Goal: Check status: Check status

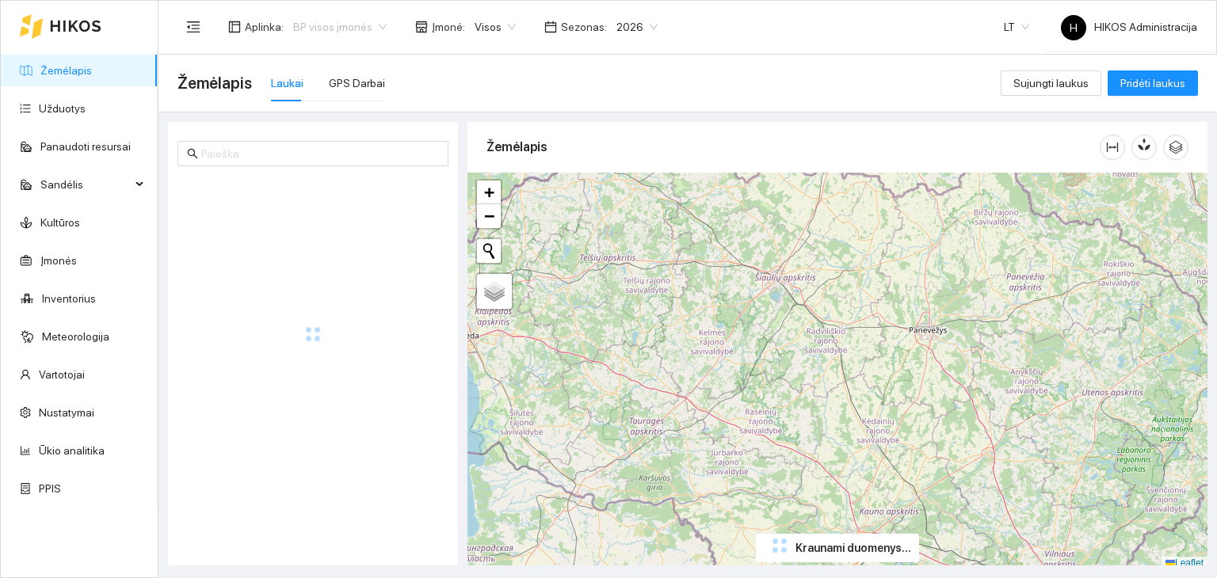
click at [337, 26] on span "BP visos įmonės" at bounding box center [339, 27] width 93 height 24
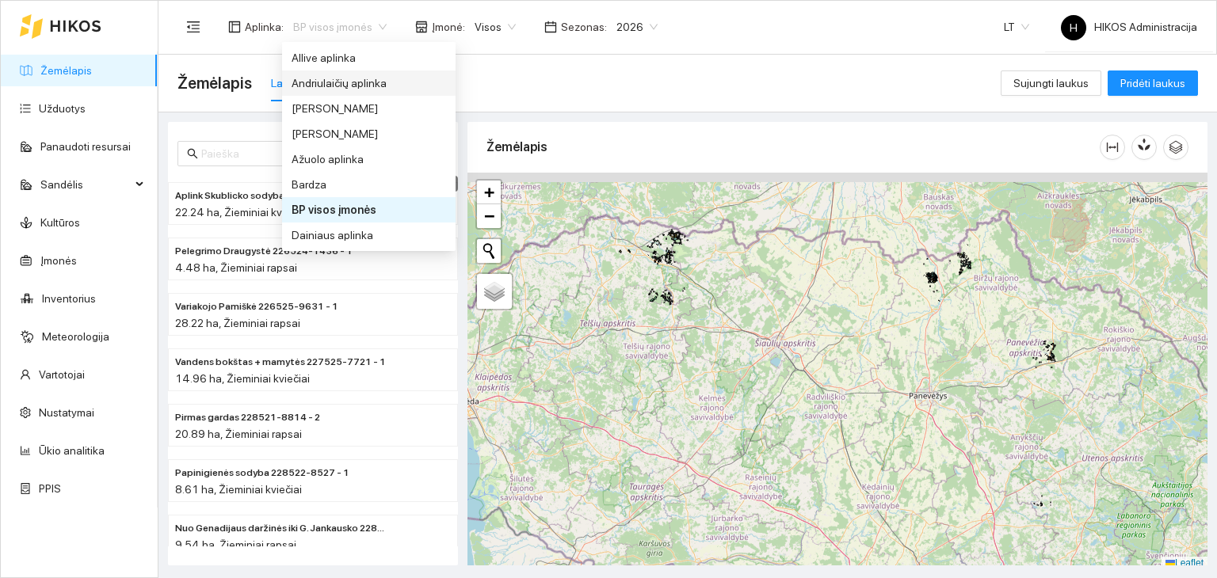
scroll to position [228, 0]
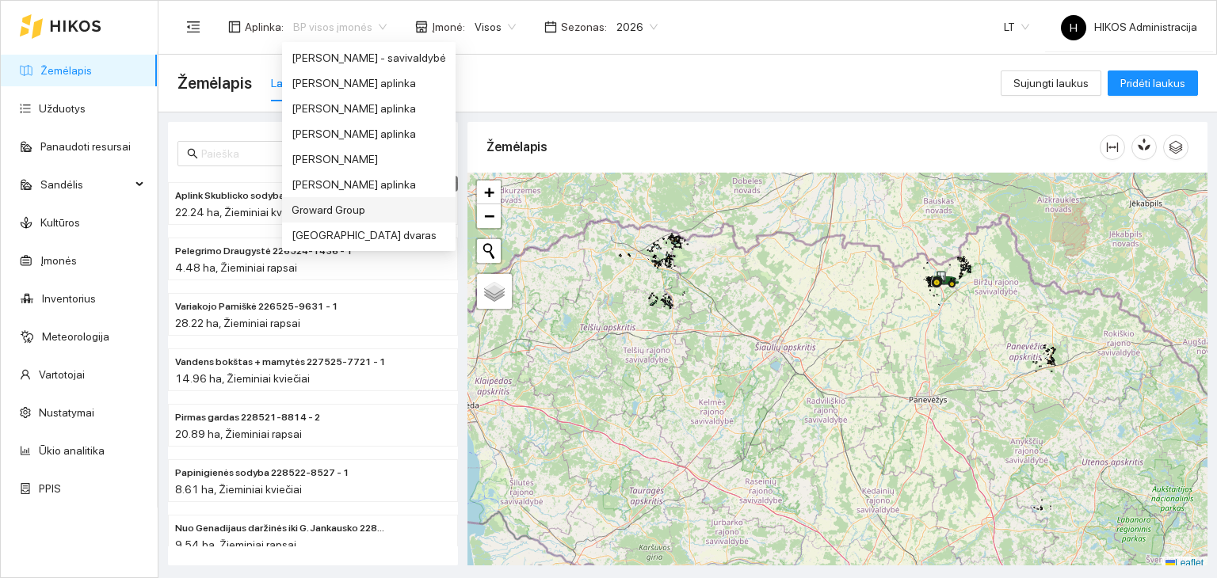
click at [343, 204] on div "Groward Group" at bounding box center [369, 209] width 154 height 17
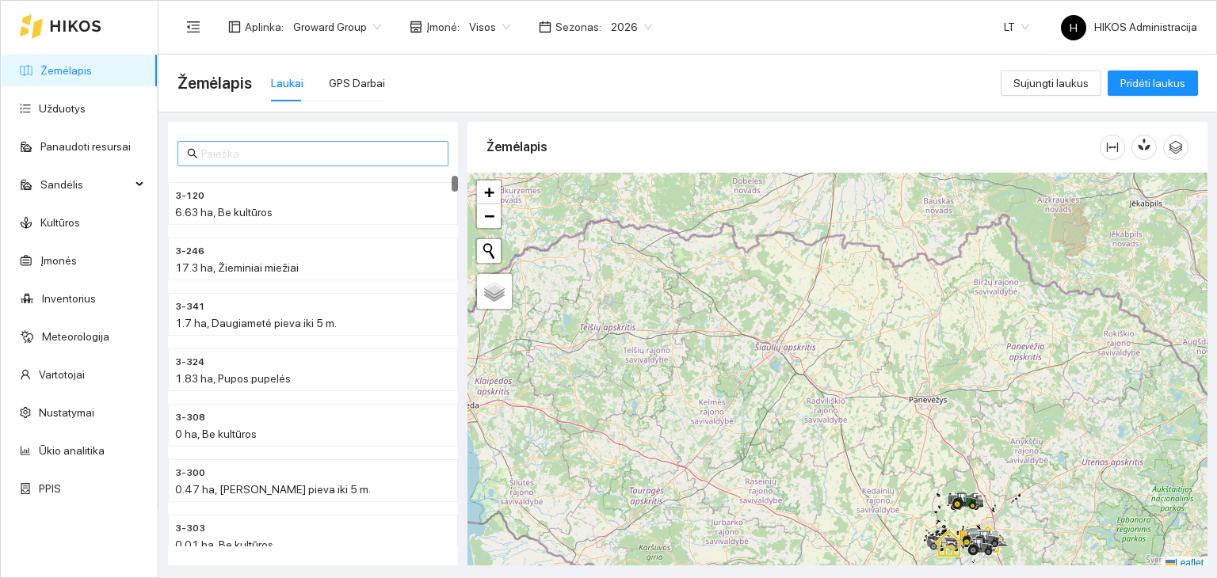
click at [257, 158] on input "text" at bounding box center [320, 153] width 238 height 17
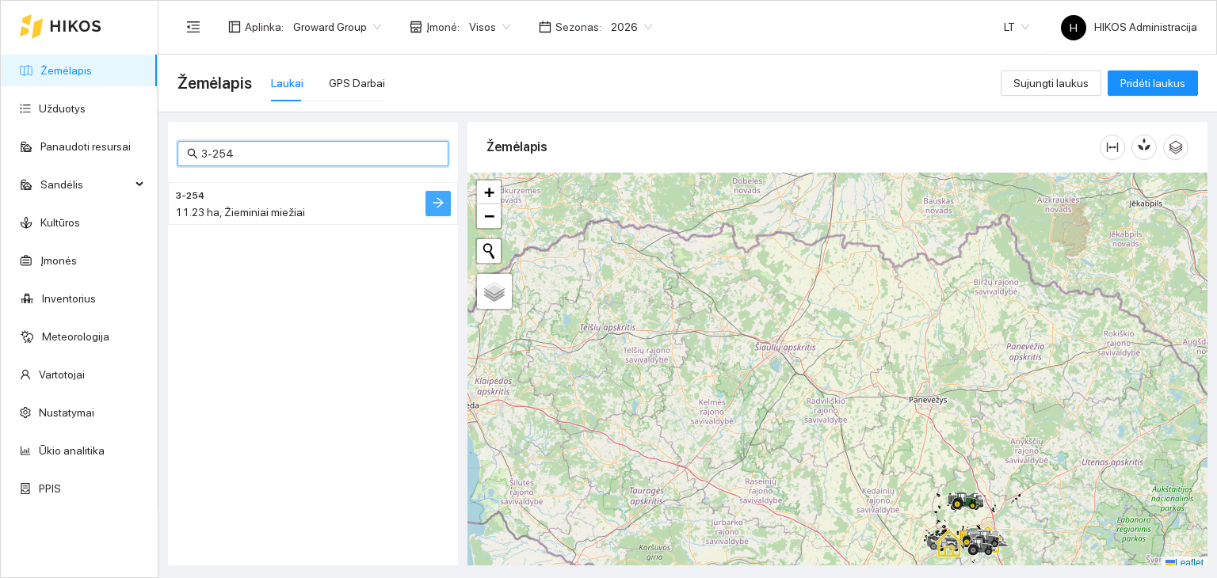
type input "3-254"
click at [440, 200] on icon "arrow-right" at bounding box center [438, 203] width 10 height 10
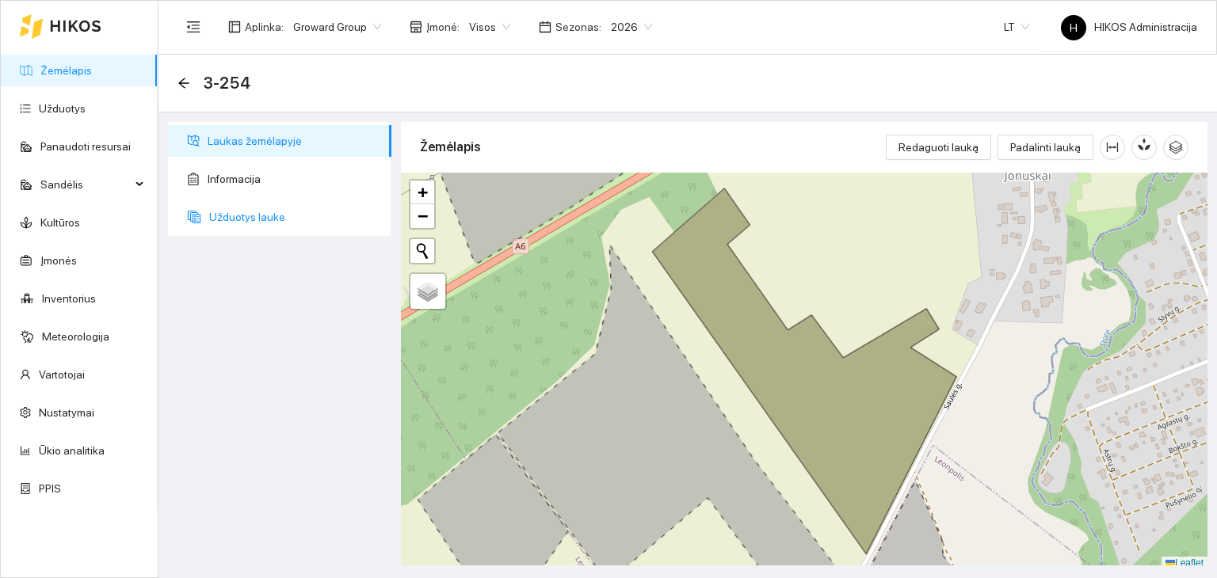
click at [254, 212] on span "Užduotys lauke" at bounding box center [294, 217] width 170 height 32
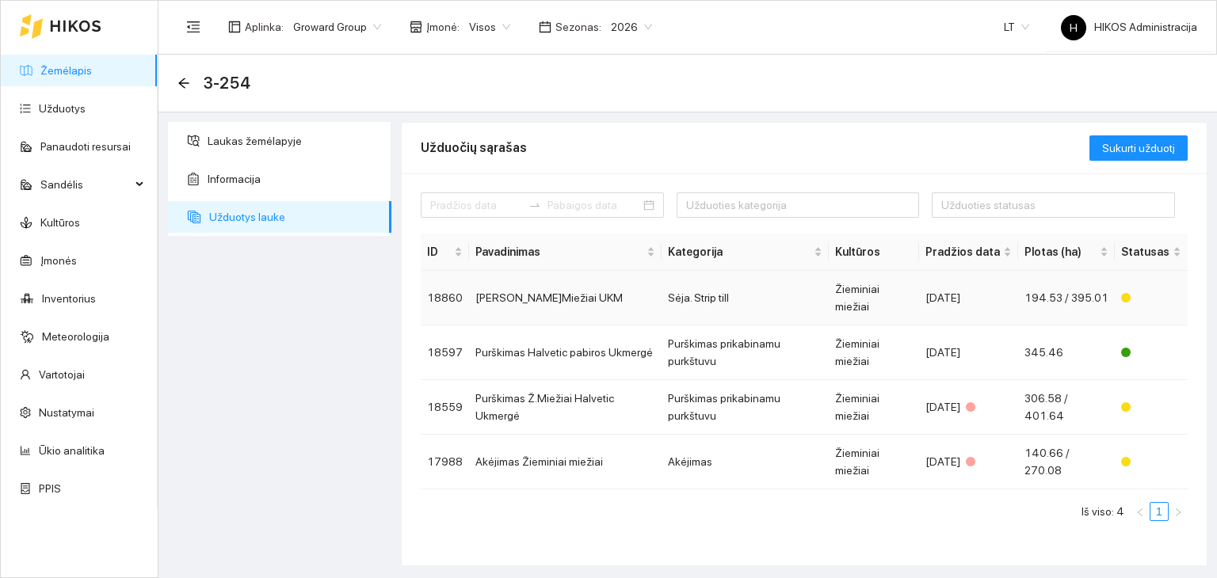
click at [631, 284] on td "[PERSON_NAME]Miežiai UKM" at bounding box center [565, 298] width 192 height 55
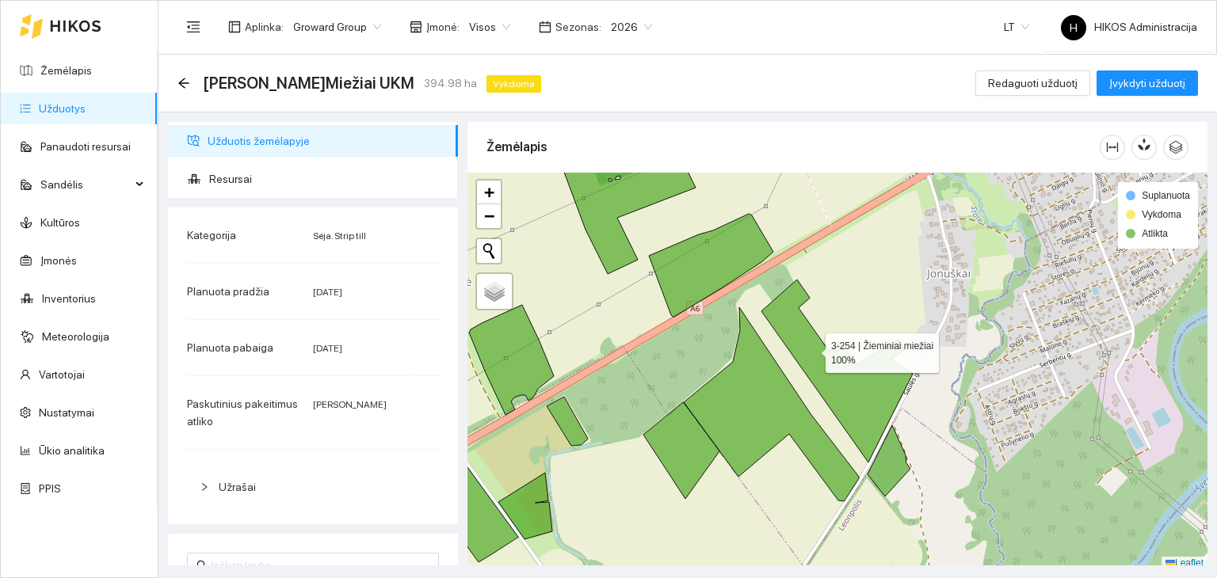
drag, startPoint x: 811, startPoint y: 349, endPoint x: 895, endPoint y: 80, distance: 281.4
click at [811, 349] on icon at bounding box center [836, 371] width 151 height 183
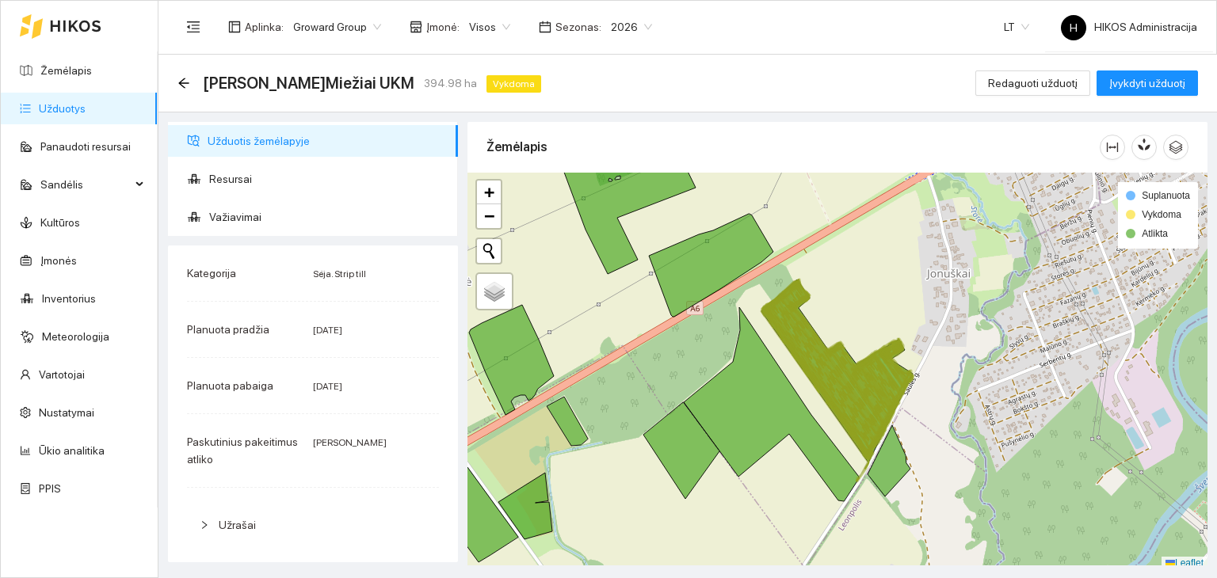
scroll to position [4, 0]
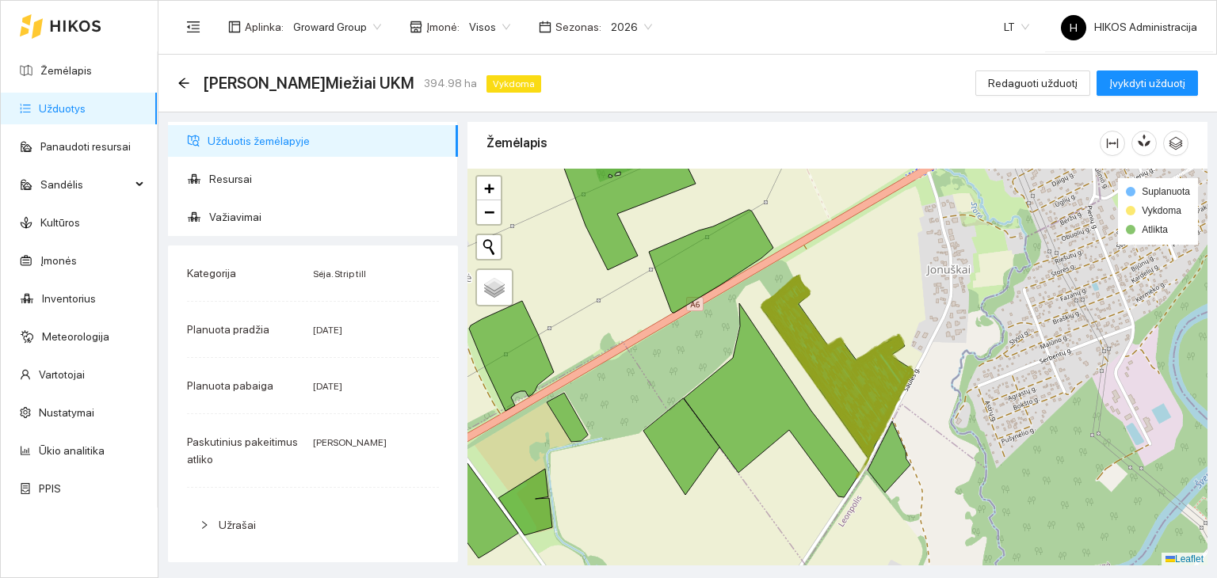
click at [852, 389] on icon at bounding box center [832, 359] width 105 height 143
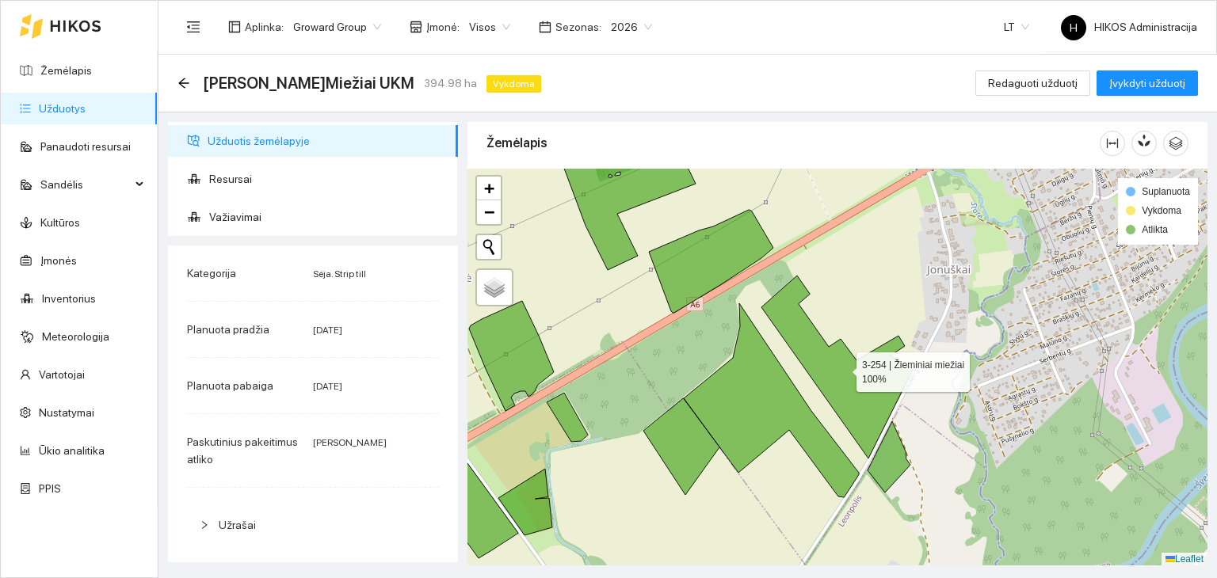
click at [852, 389] on icon at bounding box center [836, 367] width 151 height 183
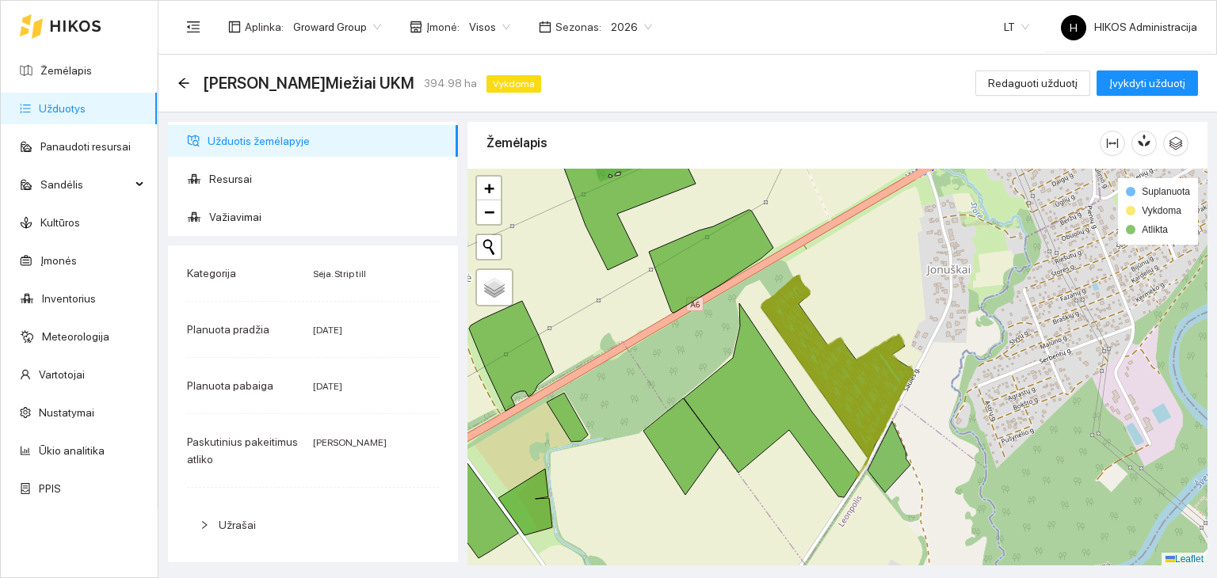
click at [852, 389] on icon at bounding box center [832, 359] width 105 height 143
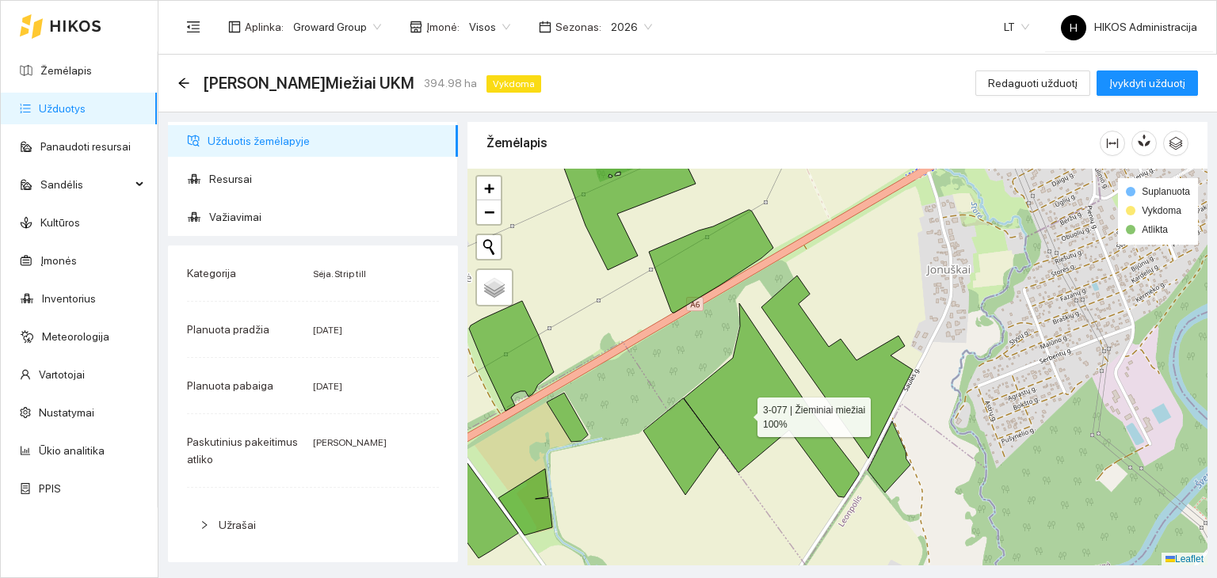
click at [743, 413] on icon at bounding box center [771, 400] width 175 height 194
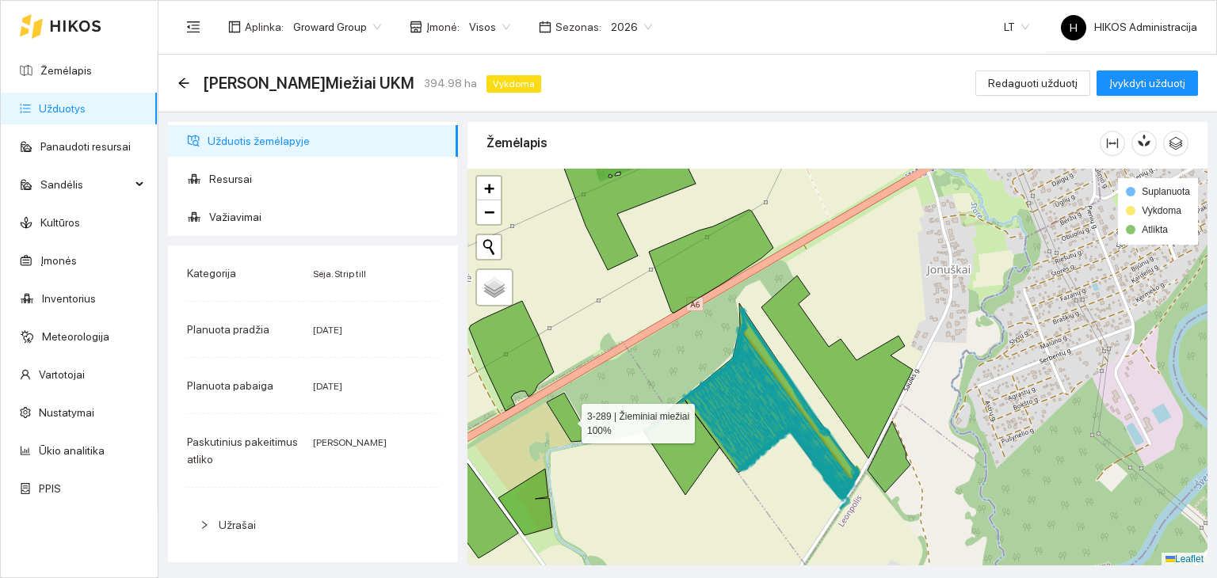
click at [567, 419] on icon at bounding box center [567, 417] width 41 height 49
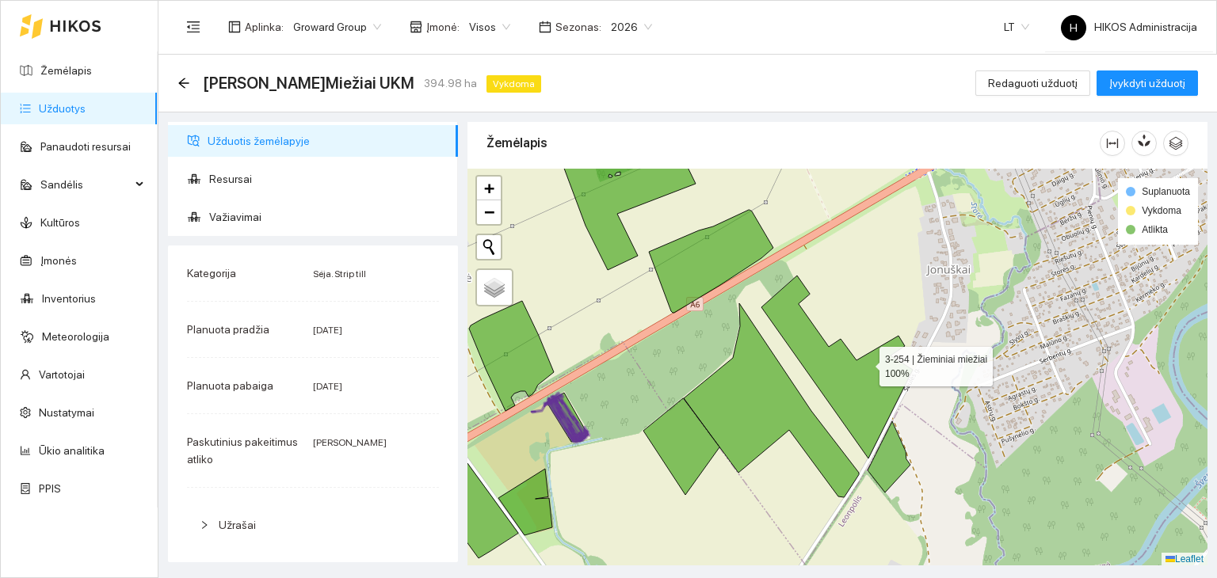
click at [865, 362] on icon at bounding box center [836, 367] width 151 height 183
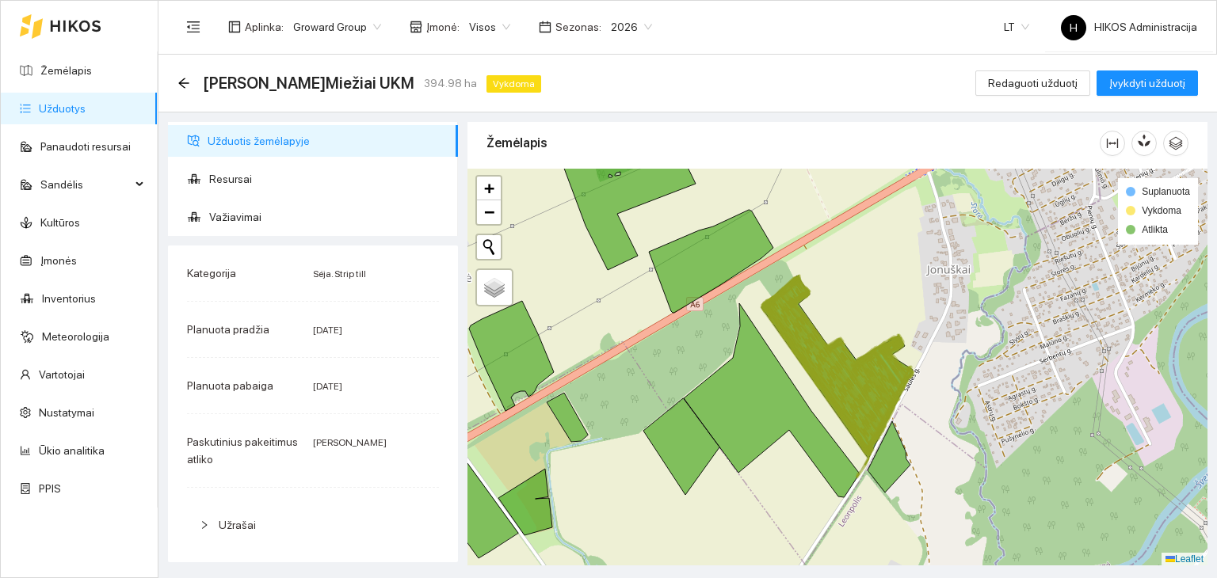
click at [377, 255] on div "Kategorija Sėja. Strip till Planuota pradžia 2025-09-08 Planuota pabaiga 2025-0…" at bounding box center [313, 404] width 290 height 317
click at [303, 223] on span "Važiavimai" at bounding box center [327, 217] width 236 height 32
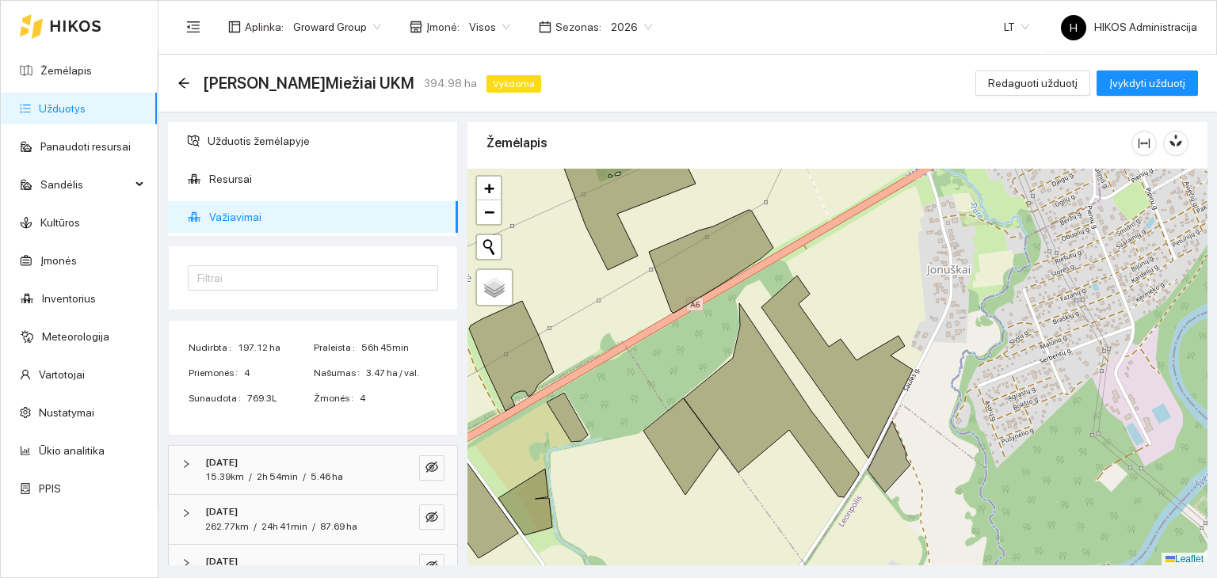
scroll to position [82, 0]
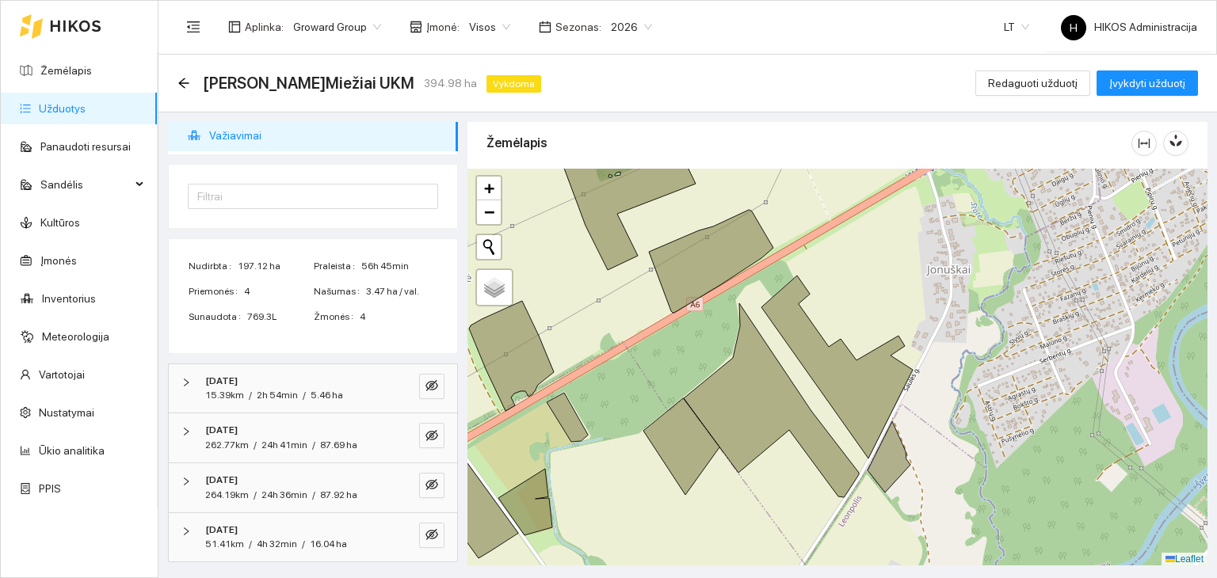
click at [433, 394] on div "2025-09-08 15.39km / 2h 54min / 5.46 ha" at bounding box center [313, 388] width 288 height 49
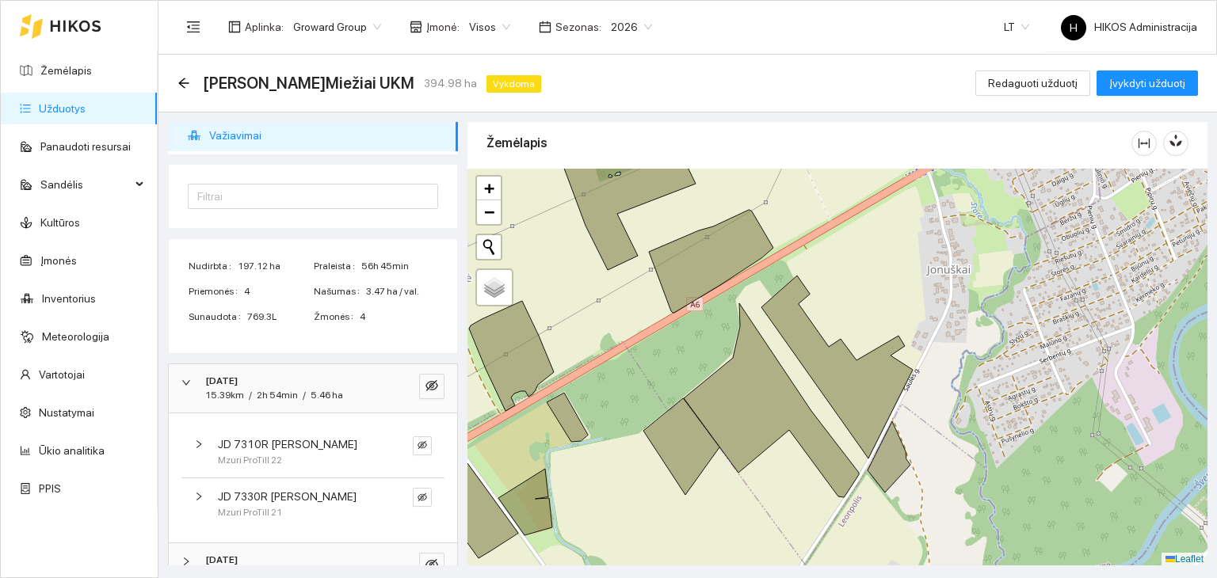
click at [345, 405] on div "2025-09-08 15.39km / 2h 54min / 5.46 ha" at bounding box center [313, 388] width 288 height 49
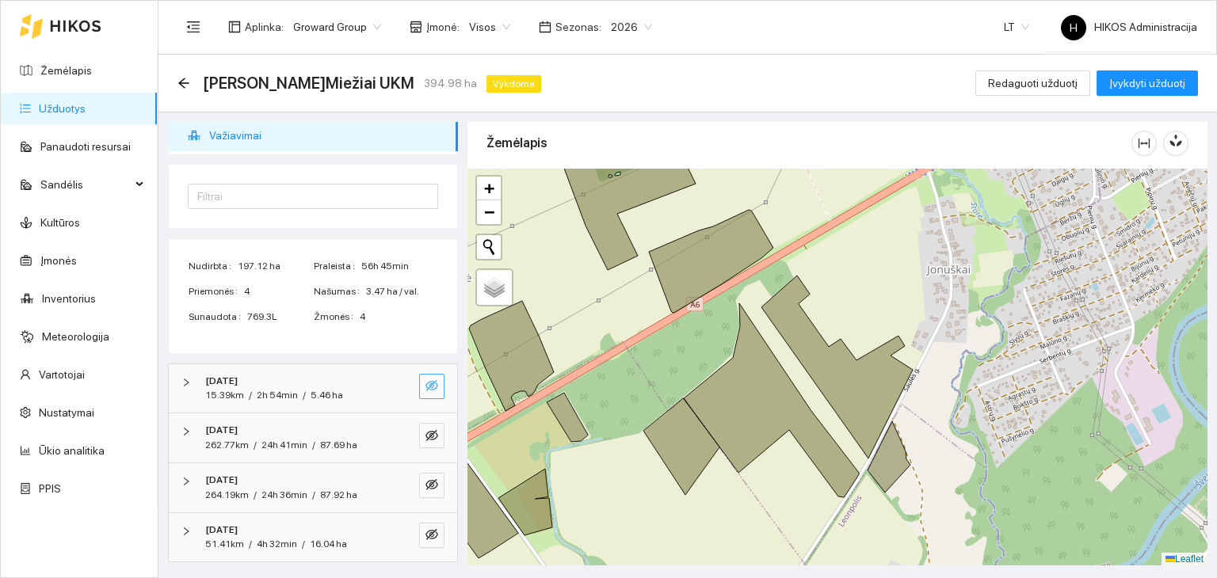
click at [425, 387] on icon "eye-invisible" at bounding box center [431, 385] width 13 height 13
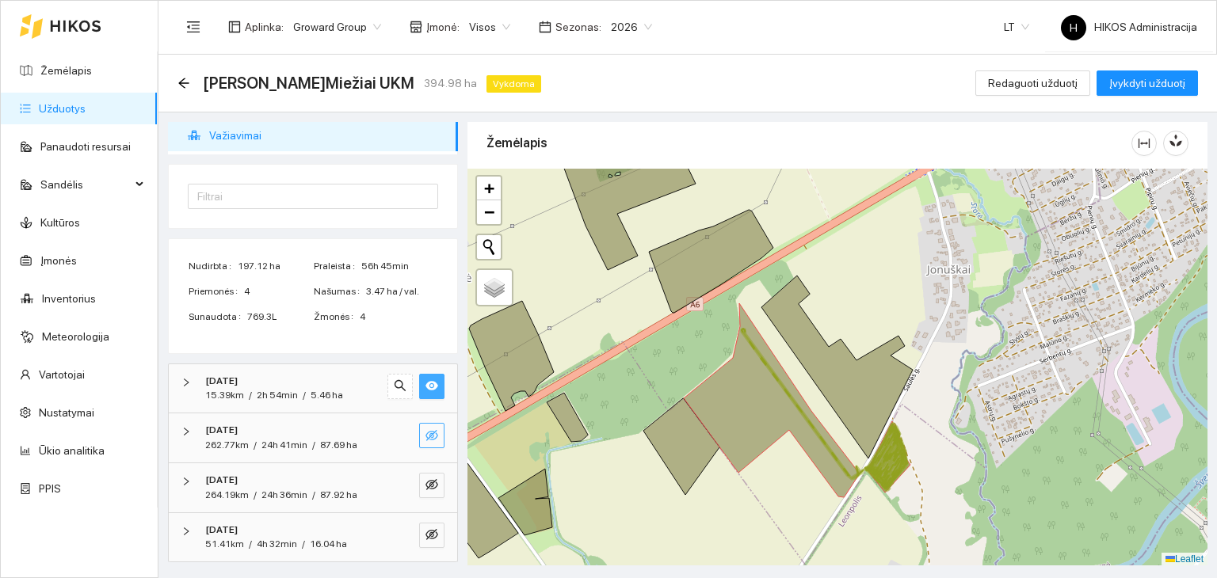
click at [425, 437] on icon "eye-invisible" at bounding box center [431, 435] width 13 height 11
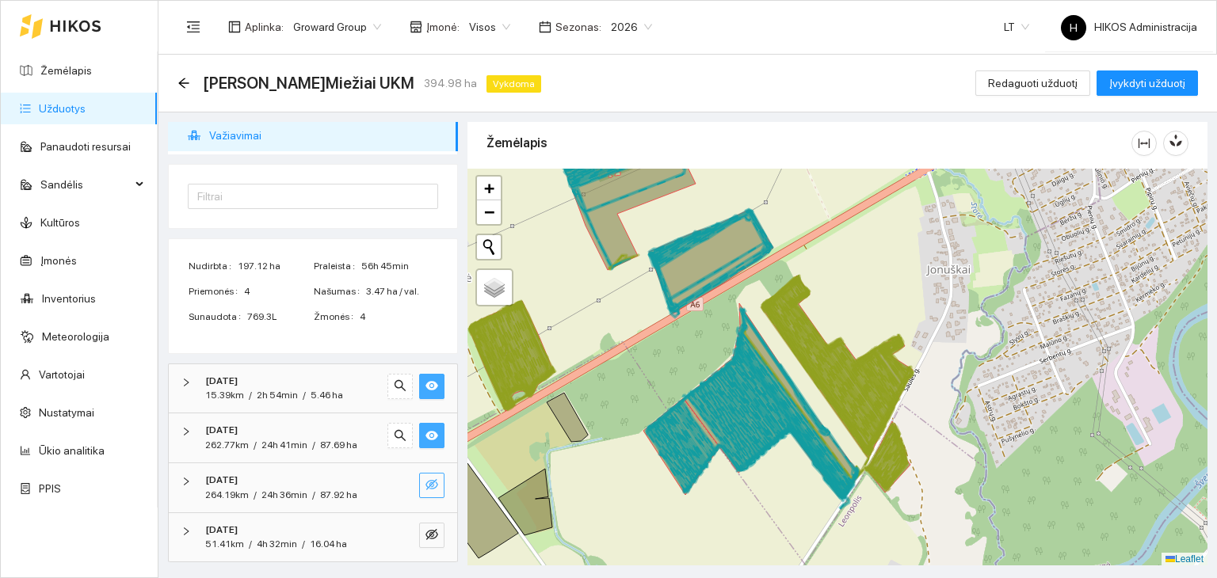
click at [425, 478] on icon "eye-invisible" at bounding box center [431, 484] width 13 height 13
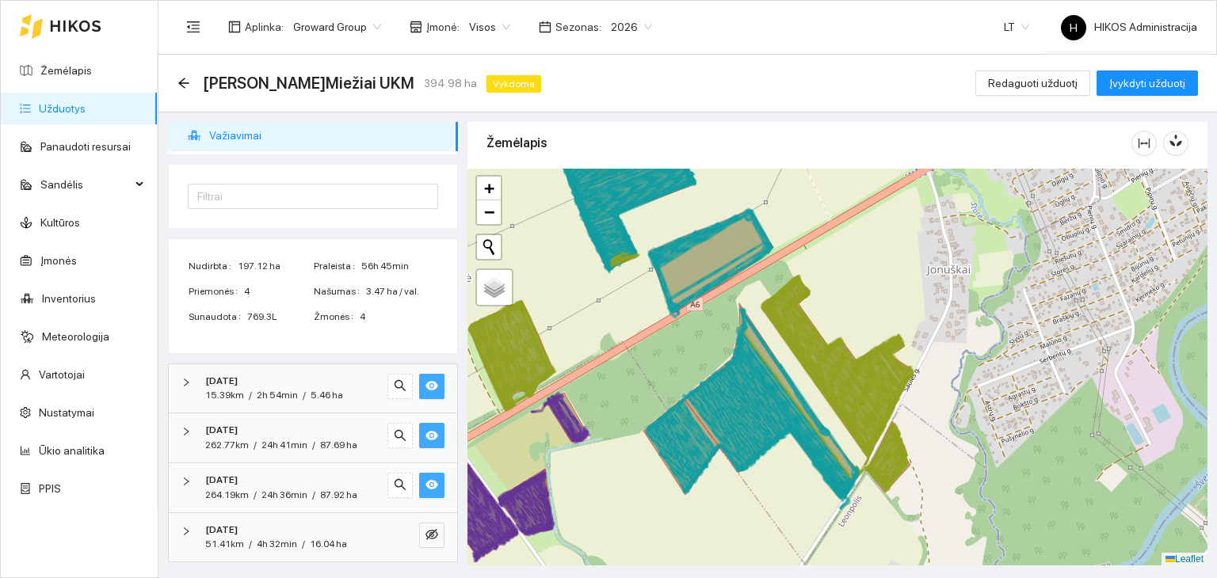
click at [425, 478] on icon "eye" at bounding box center [431, 484] width 13 height 13
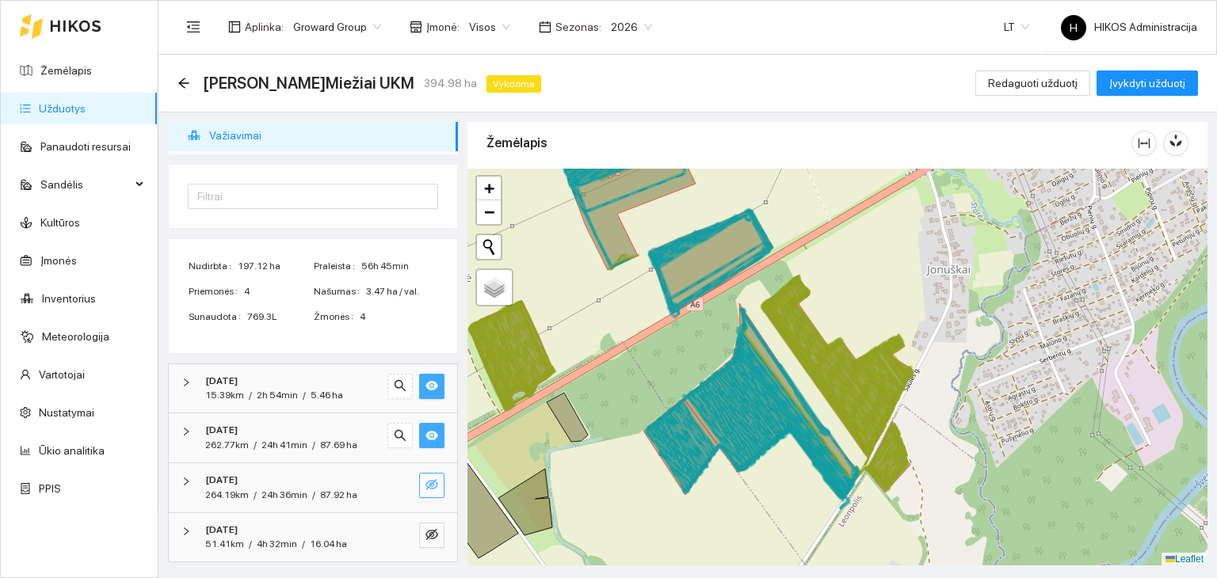
click at [425, 478] on icon "eye-invisible" at bounding box center [431, 484] width 13 height 13
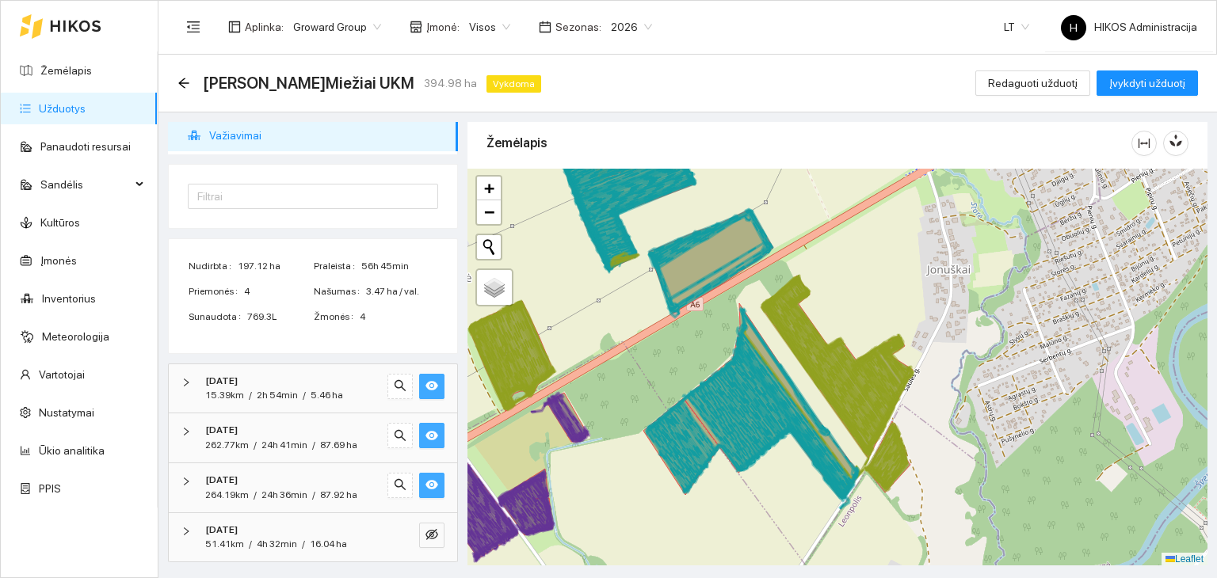
click at [425, 478] on icon "eye" at bounding box center [431, 484] width 13 height 13
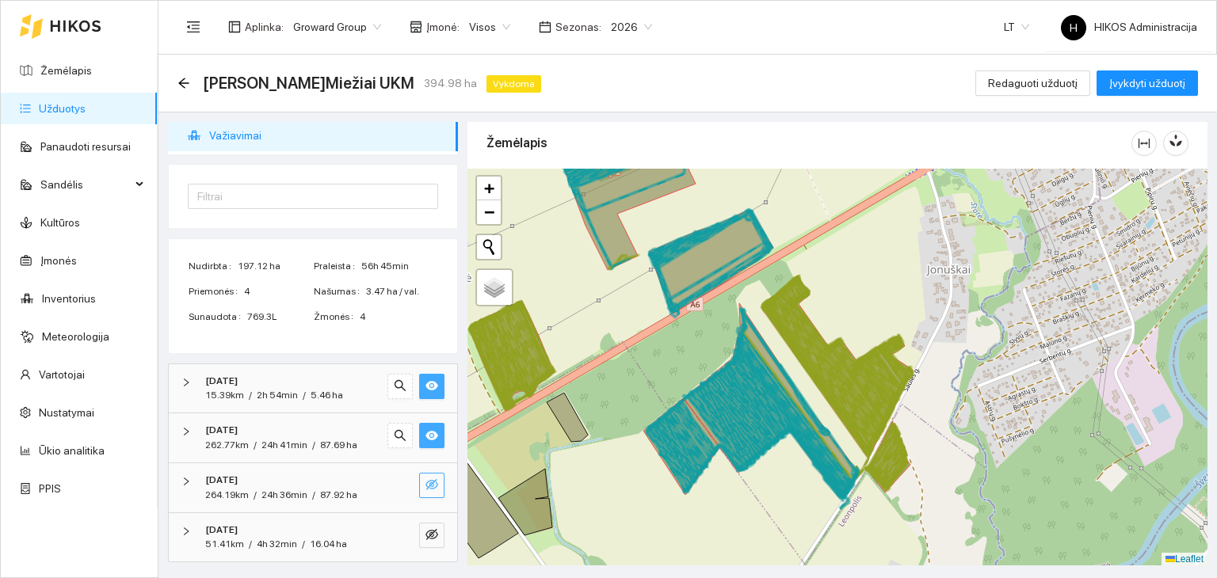
click at [425, 436] on icon "eye" at bounding box center [431, 436] width 13 height 10
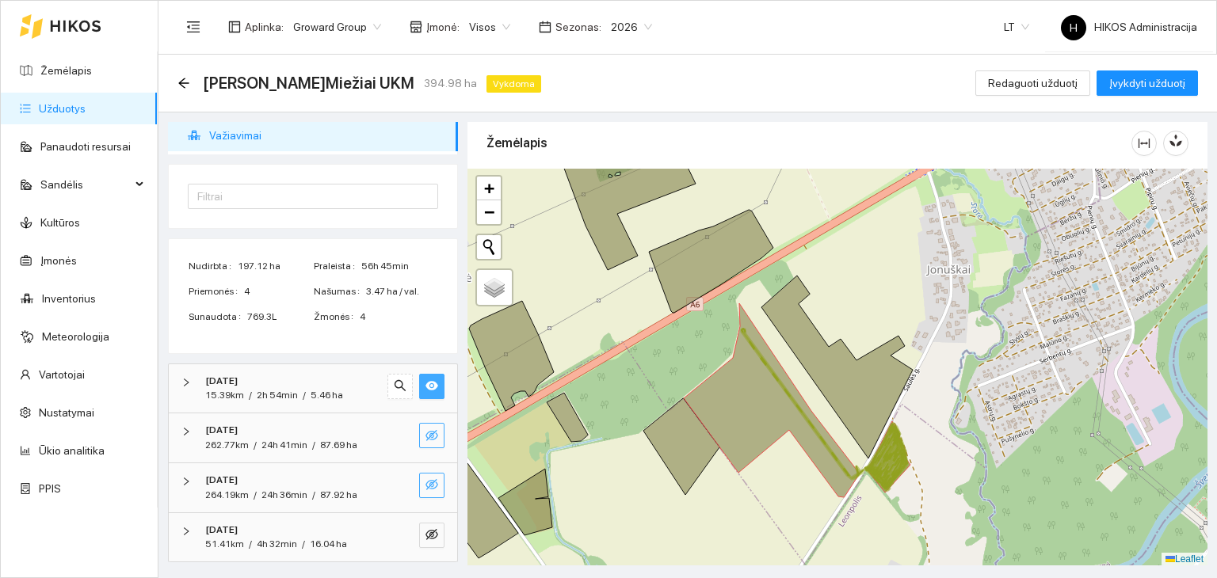
click at [425, 436] on icon "eye-invisible" at bounding box center [431, 435] width 13 height 13
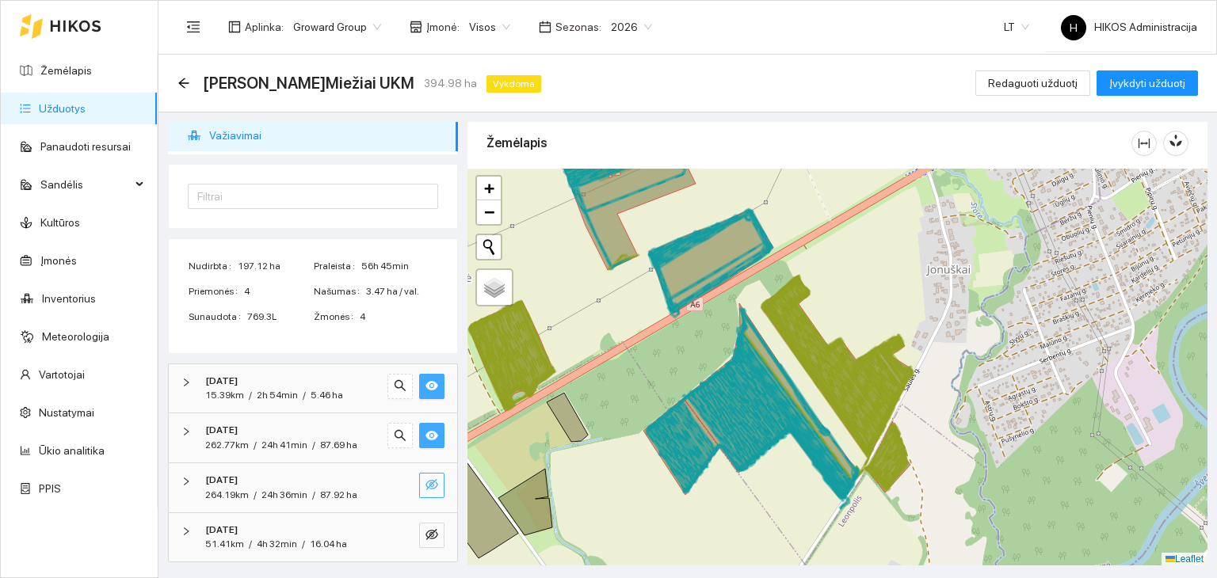
click at [425, 436] on icon "eye" at bounding box center [431, 436] width 13 height 10
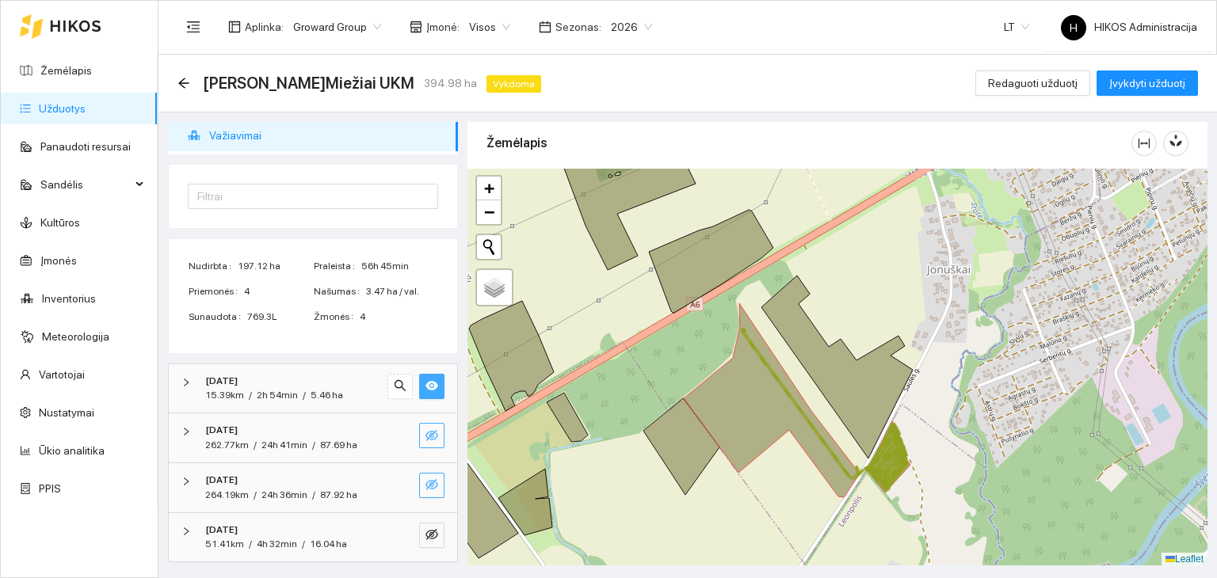
click at [425, 388] on icon "eye" at bounding box center [431, 385] width 13 height 13
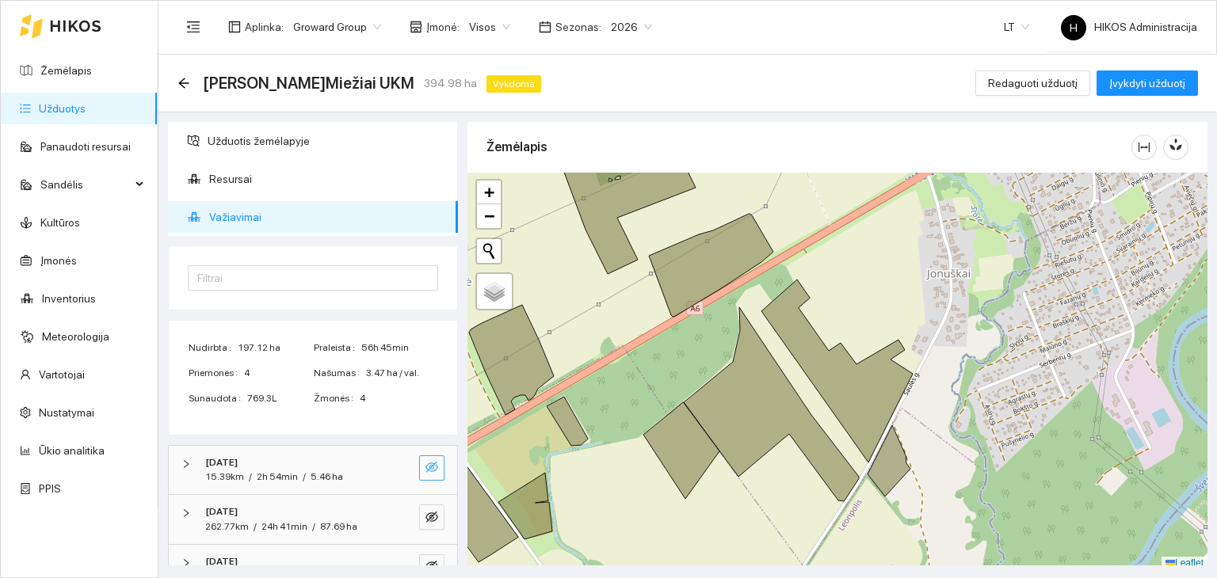
scroll to position [4, 0]
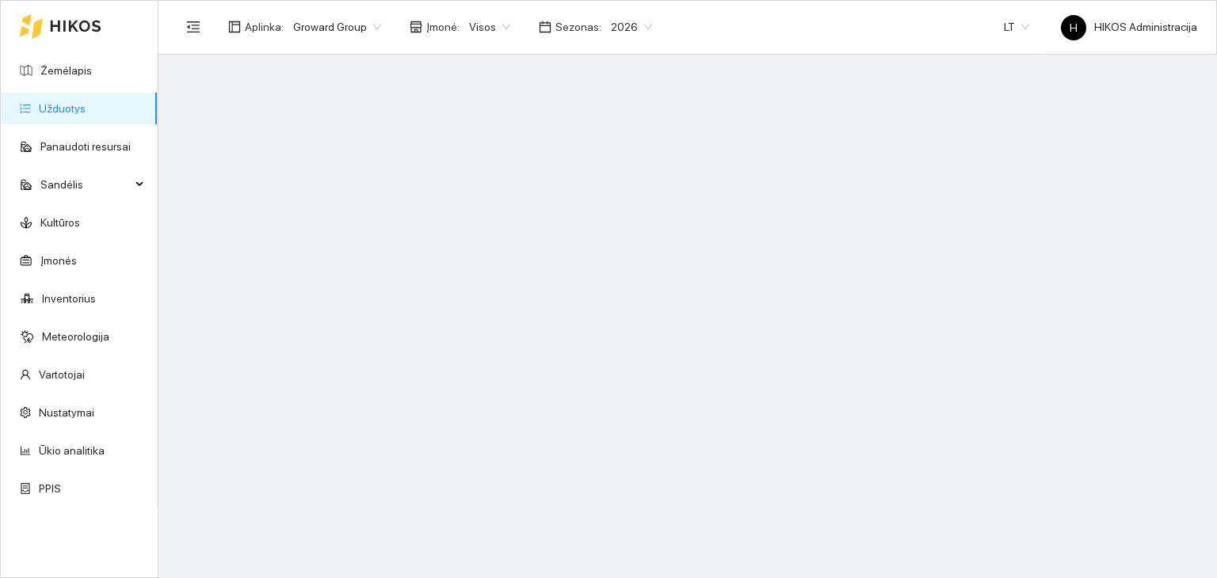
click at [689, 53] on header "Aplinka : Groward Group Įmonė : Visos Sezonas : 2026 LT H HIKOS Administracija" at bounding box center [687, 27] width 1058 height 55
